Goal: Transaction & Acquisition: Purchase product/service

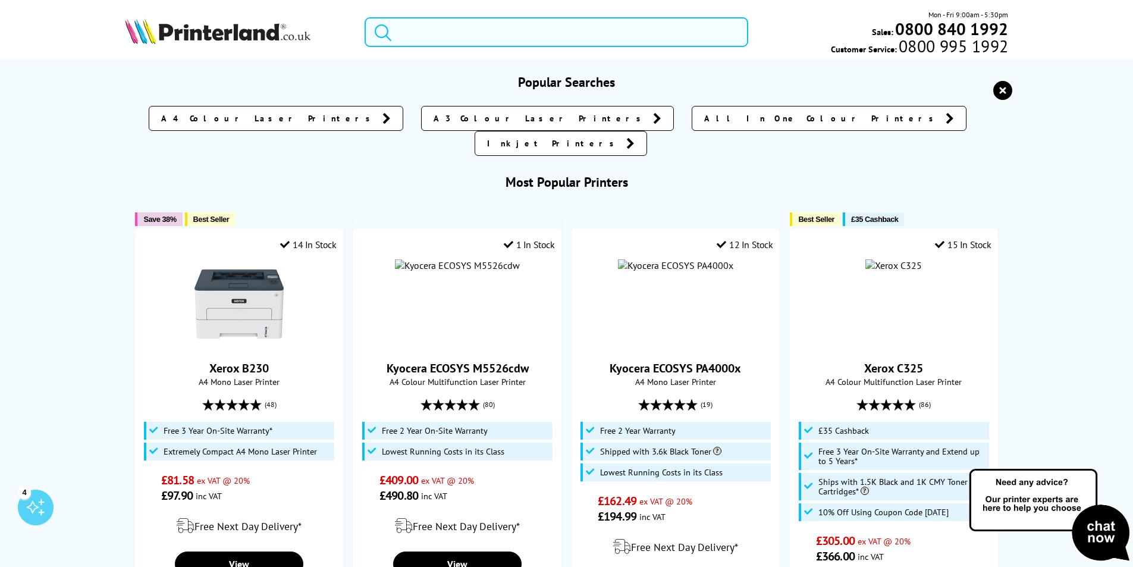
click at [422, 32] on input "search" at bounding box center [555, 32] width 383 height 30
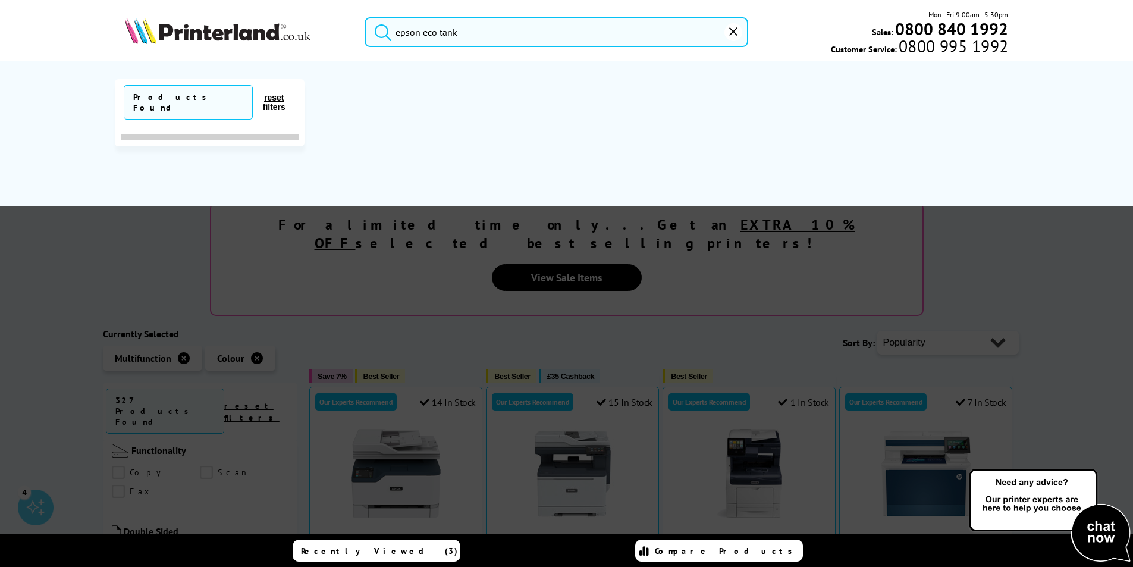
click at [365, 17] on button "submit" at bounding box center [380, 30] width 30 height 26
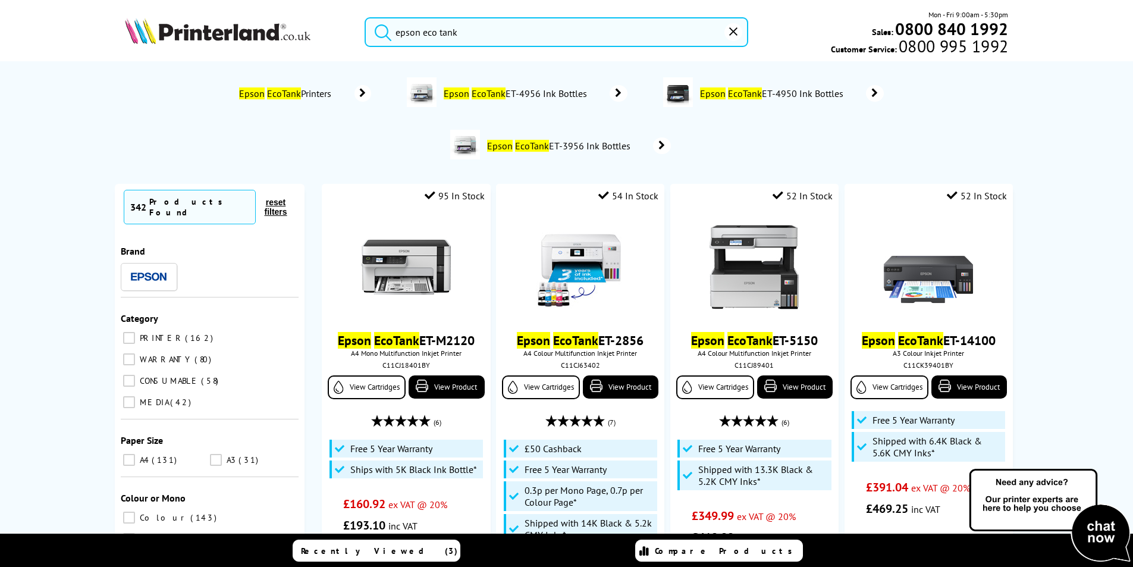
click at [496, 22] on input "epson eco tank" at bounding box center [555, 32] width 383 height 30
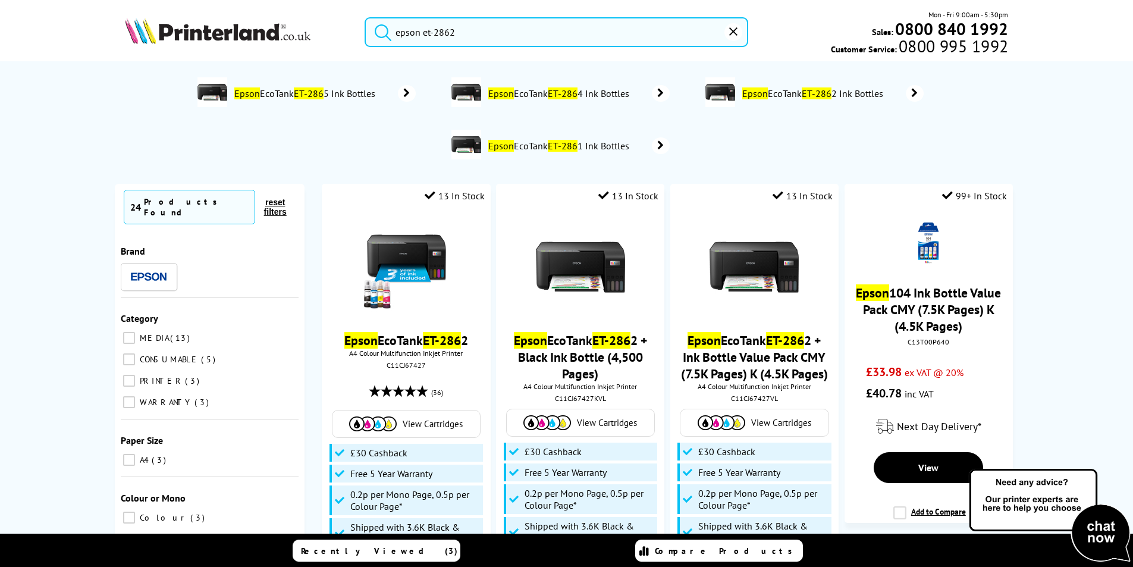
type input "epson et-2862"
click at [365, 17] on button "submit" at bounding box center [380, 30] width 30 height 26
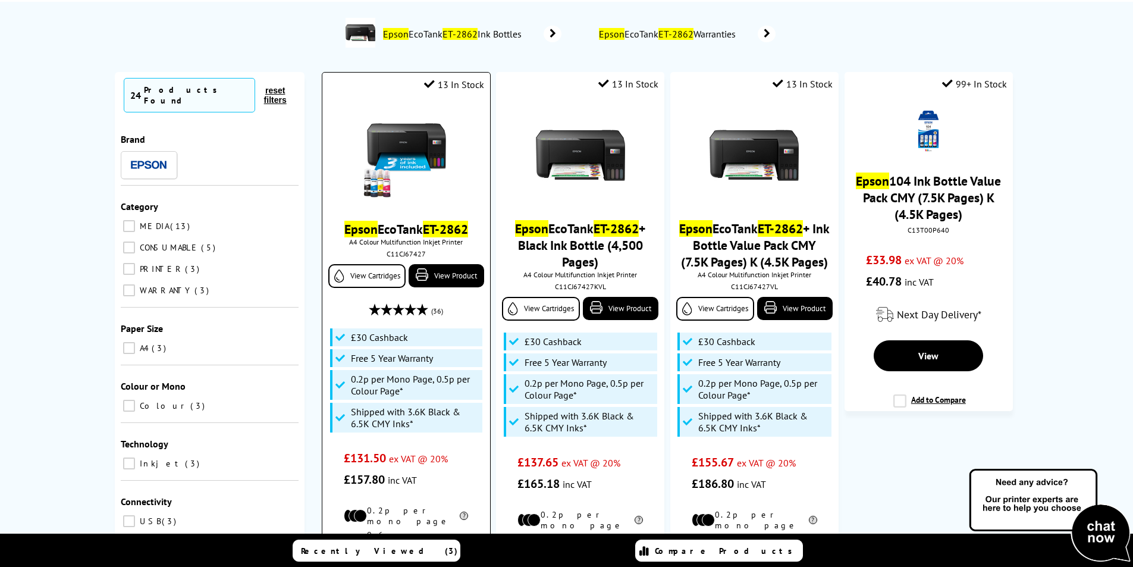
scroll to position [297, 0]
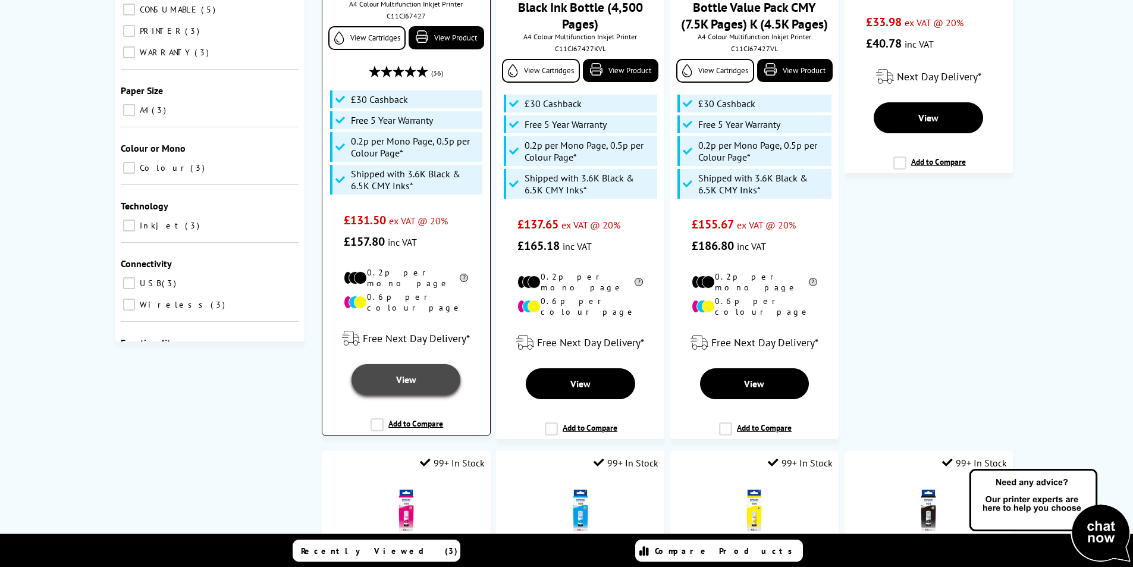
click at [417, 364] on link "View" at bounding box center [405, 379] width 109 height 31
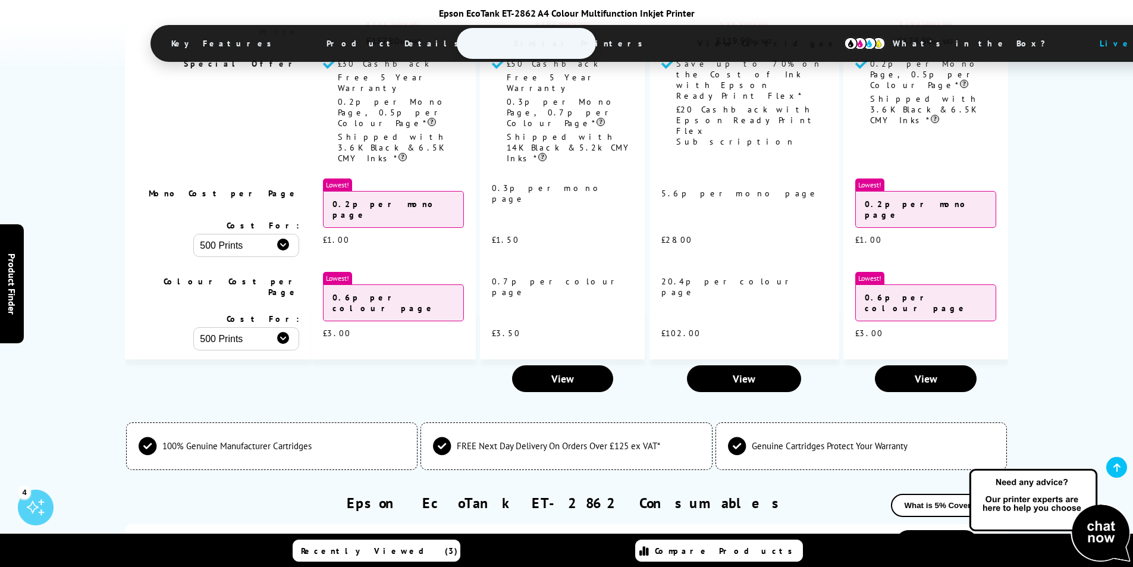
scroll to position [2556, 0]
